Goal: Use online tool/utility: Utilize a website feature to perform a specific function

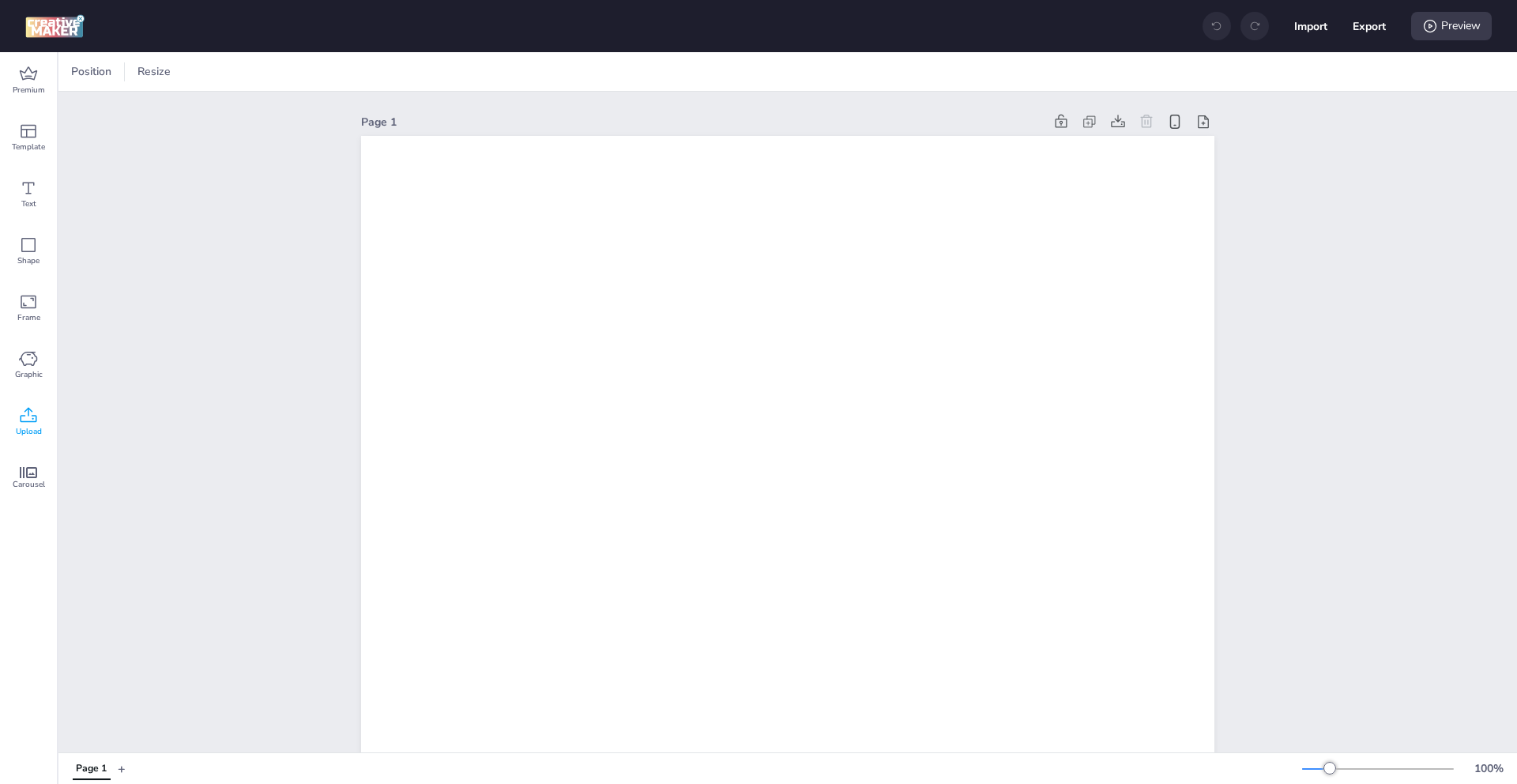
click at [25, 432] on span "Upload" at bounding box center [28, 431] width 26 height 13
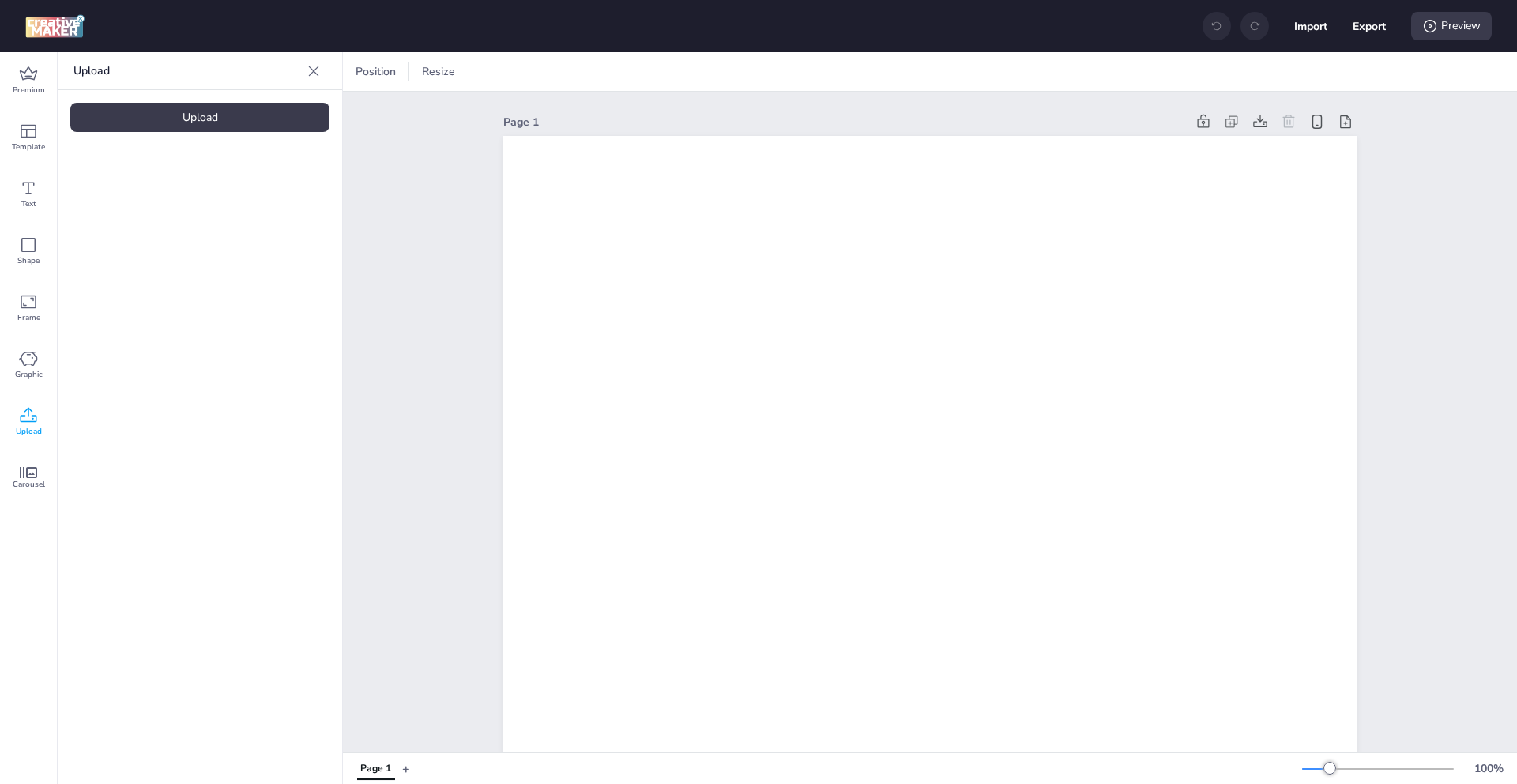
click at [229, 136] on div "Upload Upload" at bounding box center [200, 418] width 285 height 731
click at [237, 134] on div "Upload Upload" at bounding box center [200, 418] width 285 height 731
click at [240, 107] on div "Upload" at bounding box center [200, 117] width 259 height 29
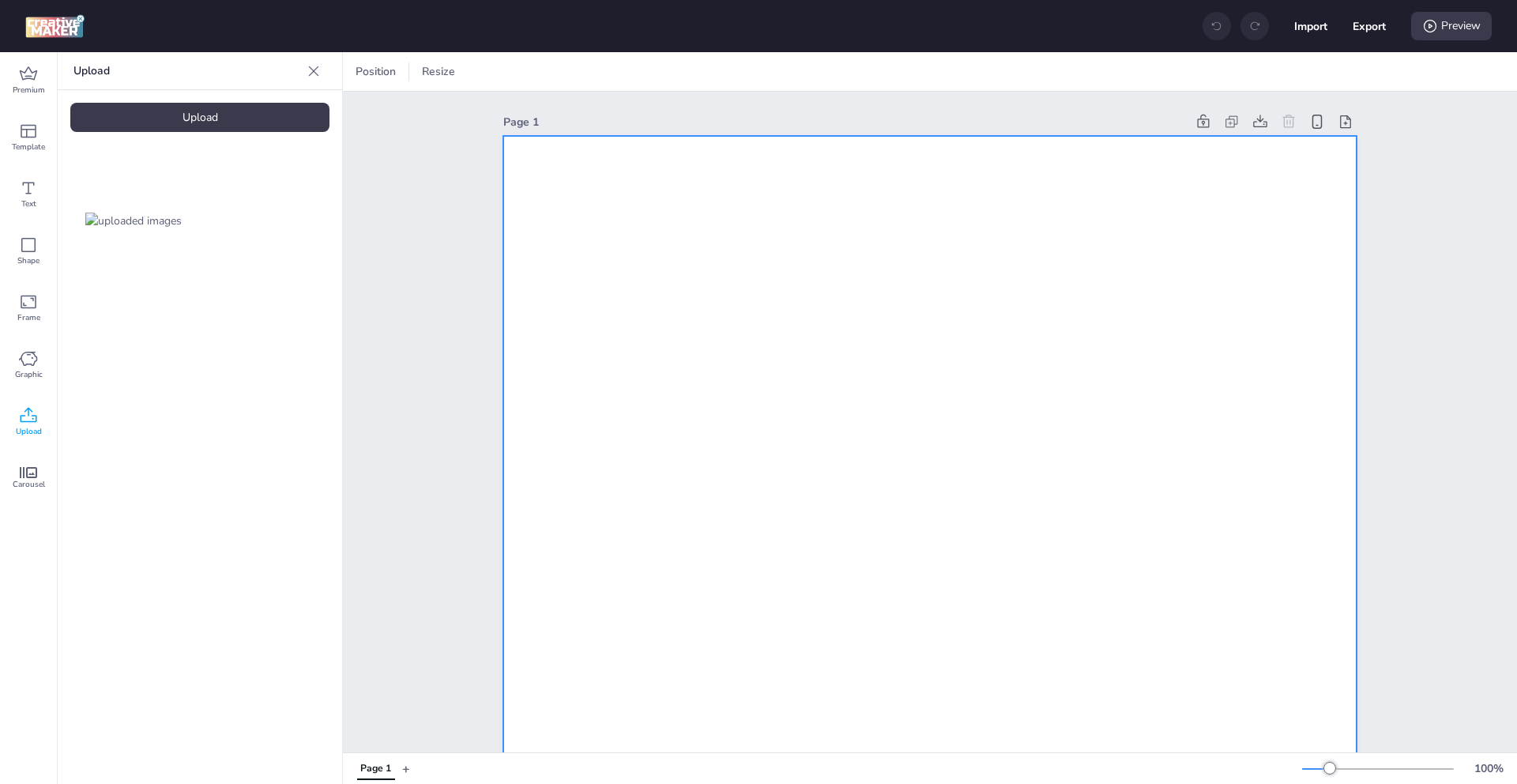
click at [501, 61] on div at bounding box center [500, 72] width 36 height 25
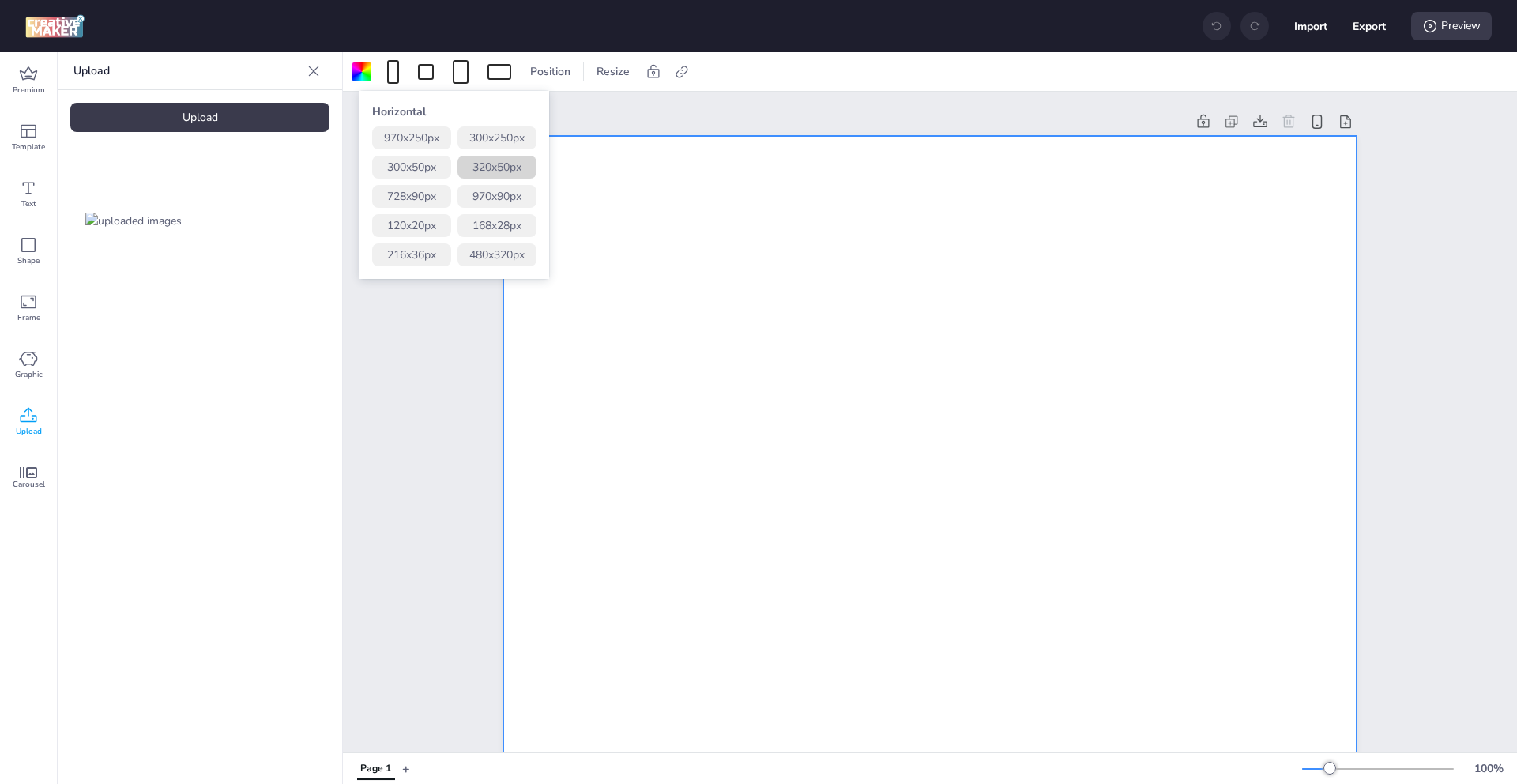
click at [527, 163] on button "320 x 50 px" at bounding box center [497, 167] width 79 height 23
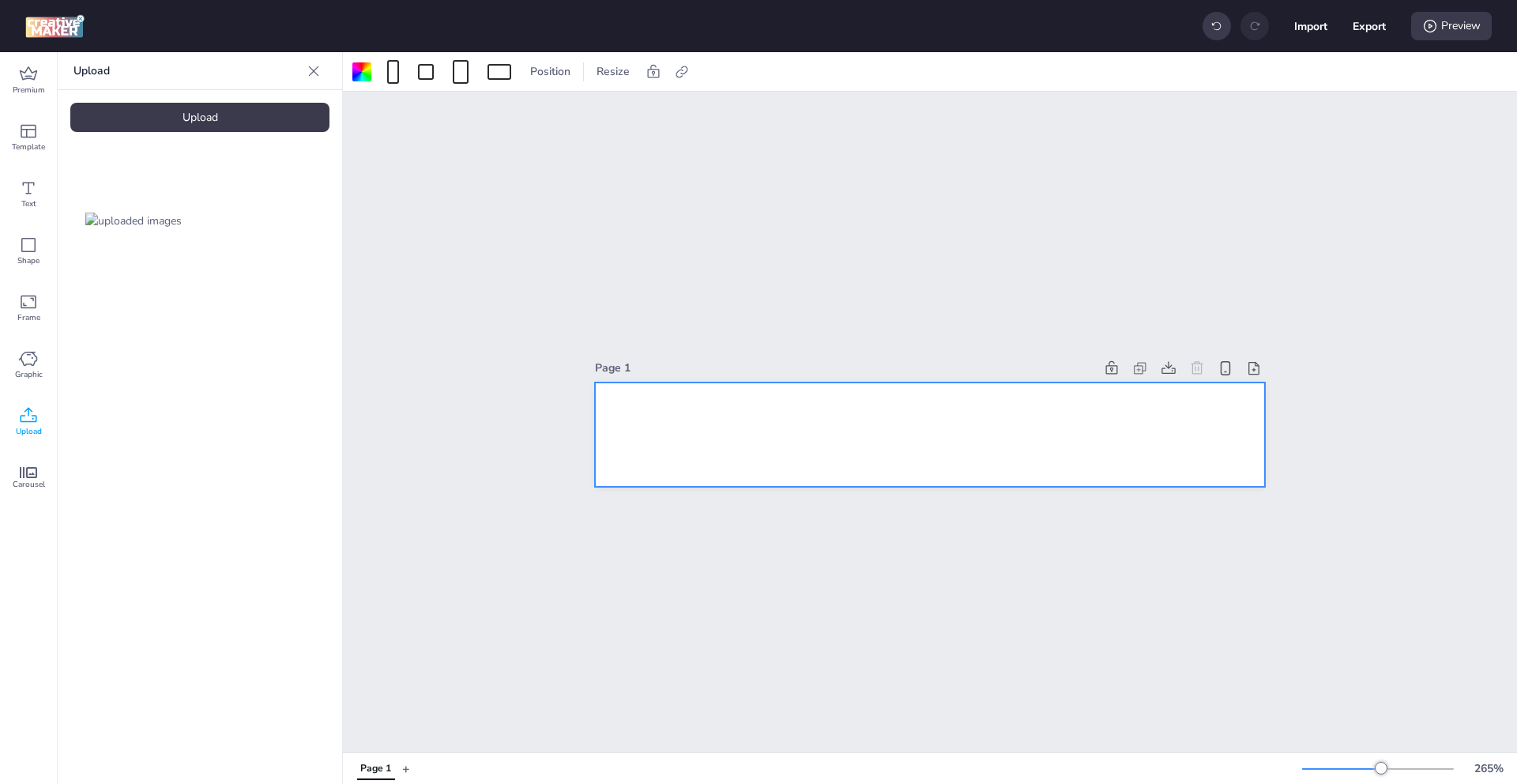
click at [181, 222] on img at bounding box center [133, 220] width 96 height 16
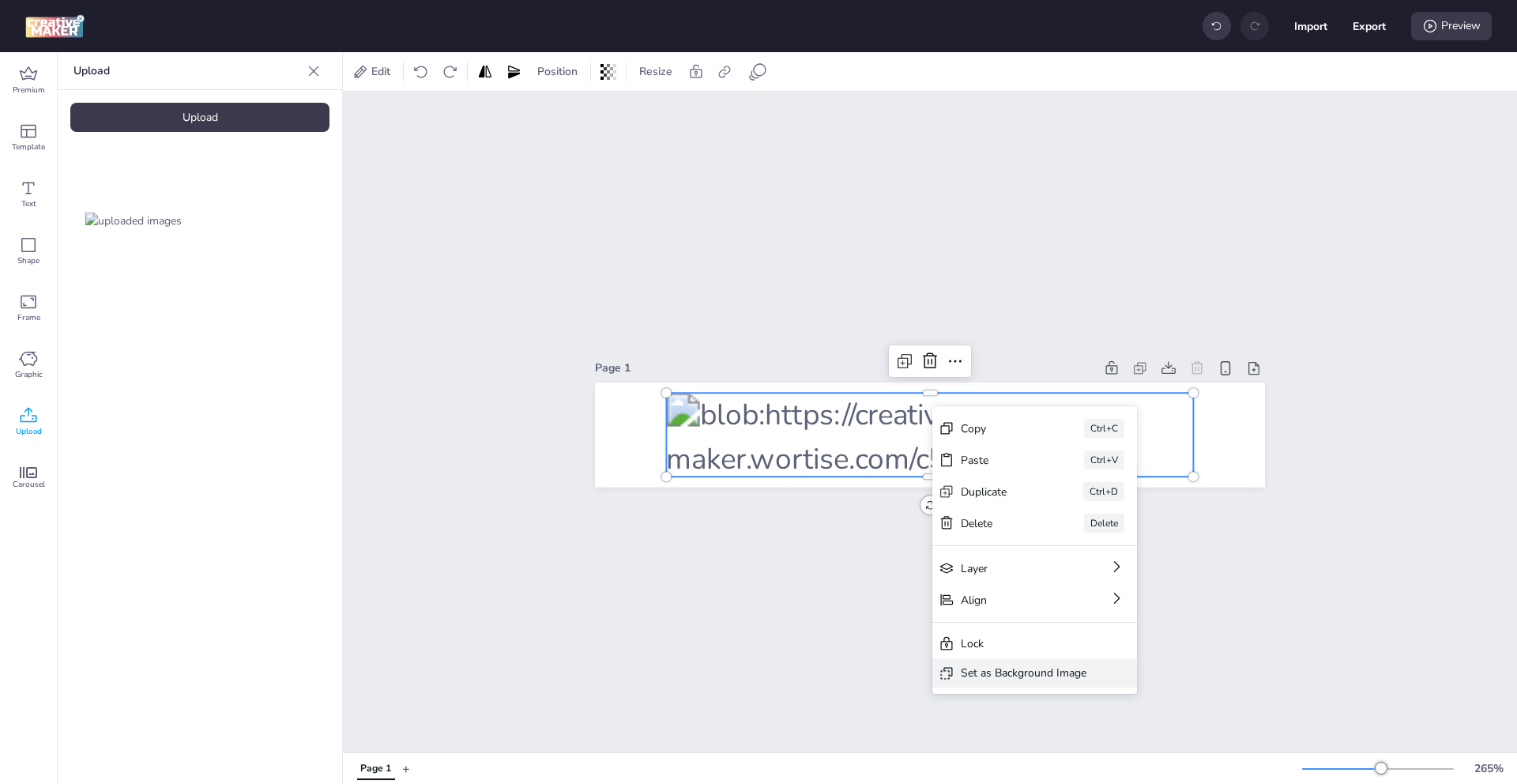
click at [1037, 663] on div "Set as Background Image" at bounding box center [1035, 673] width 205 height 29
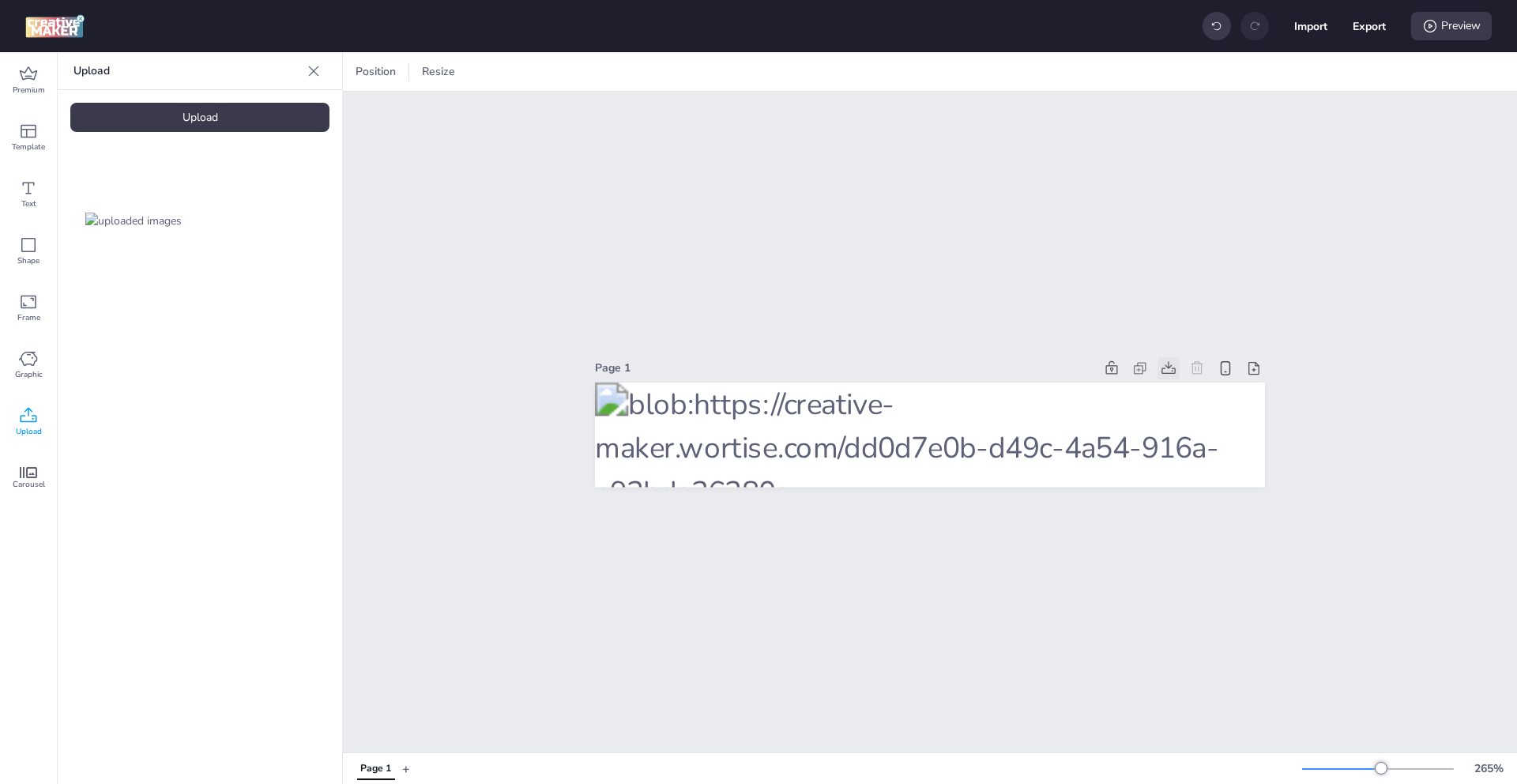
click at [1166, 363] on icon at bounding box center [1168, 367] width 15 height 15
